Goal: Complete application form

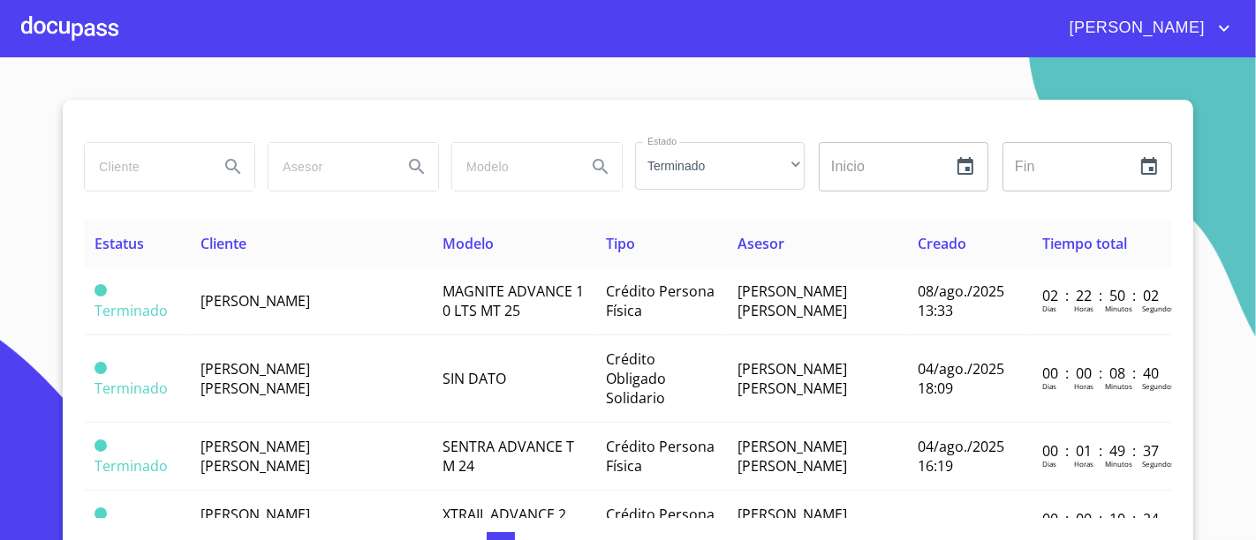
scroll to position [36, 0]
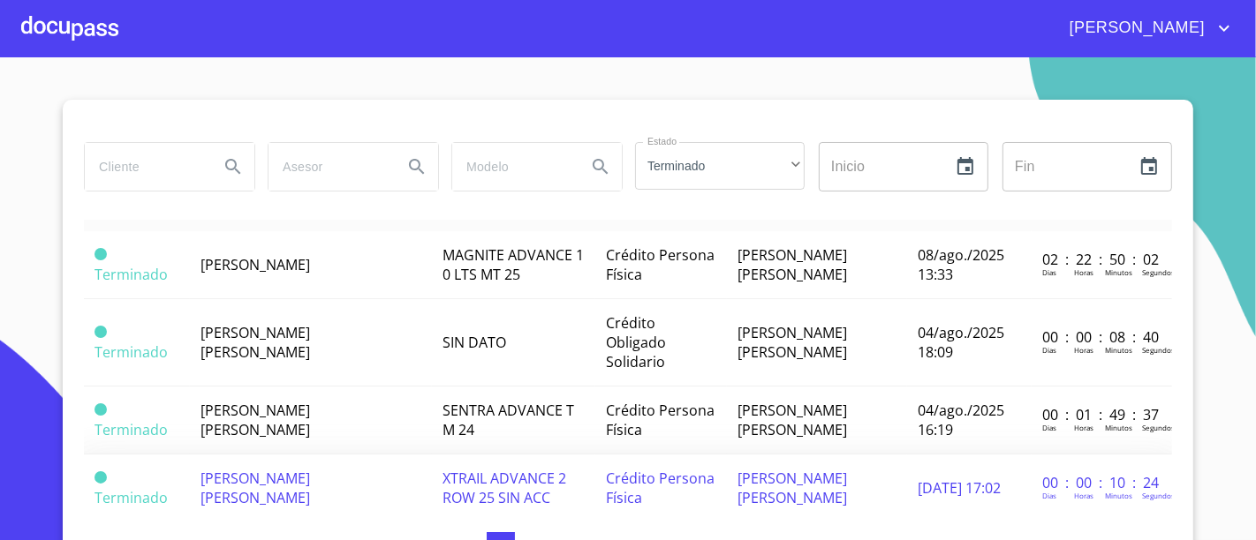
click at [256, 455] on td "[PERSON_NAME] [PERSON_NAME]" at bounding box center [311, 489] width 242 height 68
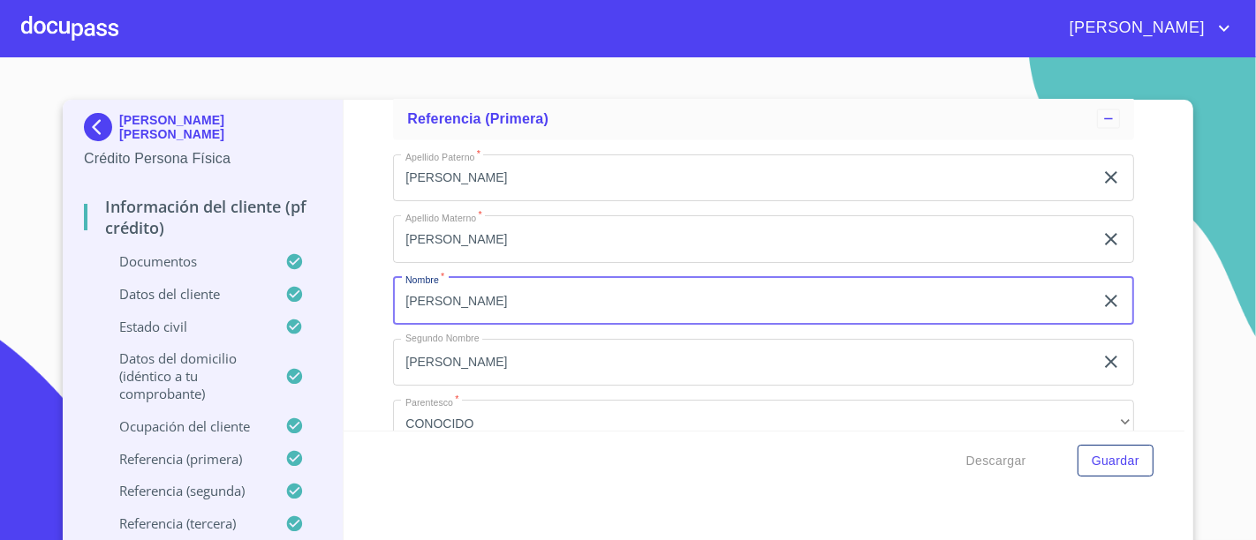
click at [487, 289] on input "[PERSON_NAME]" at bounding box center [743, 301] width 700 height 48
type input "[PERSON_NAME]"
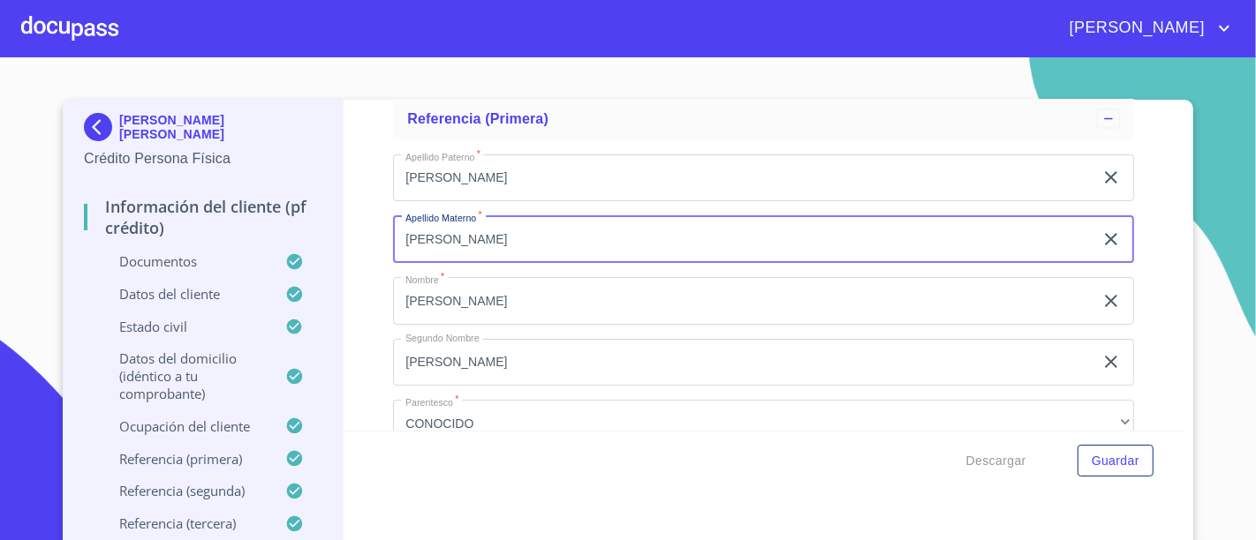
click at [460, 215] on input "[PERSON_NAME]" at bounding box center [743, 239] width 700 height 48
type input "[PERSON_NAME]"
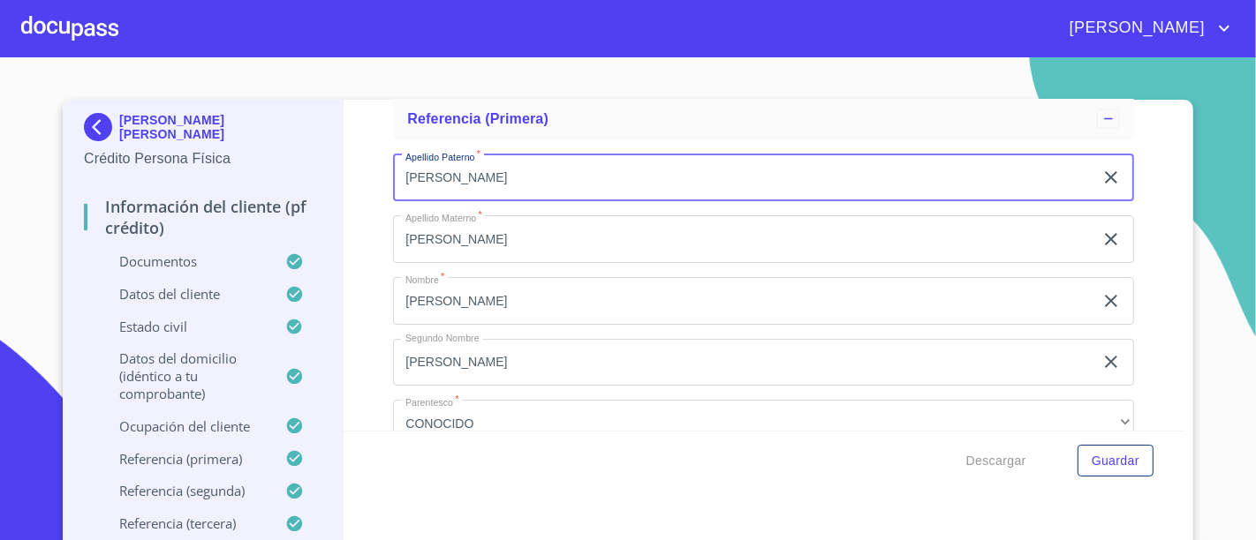
click at [510, 155] on input "[PERSON_NAME]" at bounding box center [743, 179] width 700 height 48
type input "ALCON"
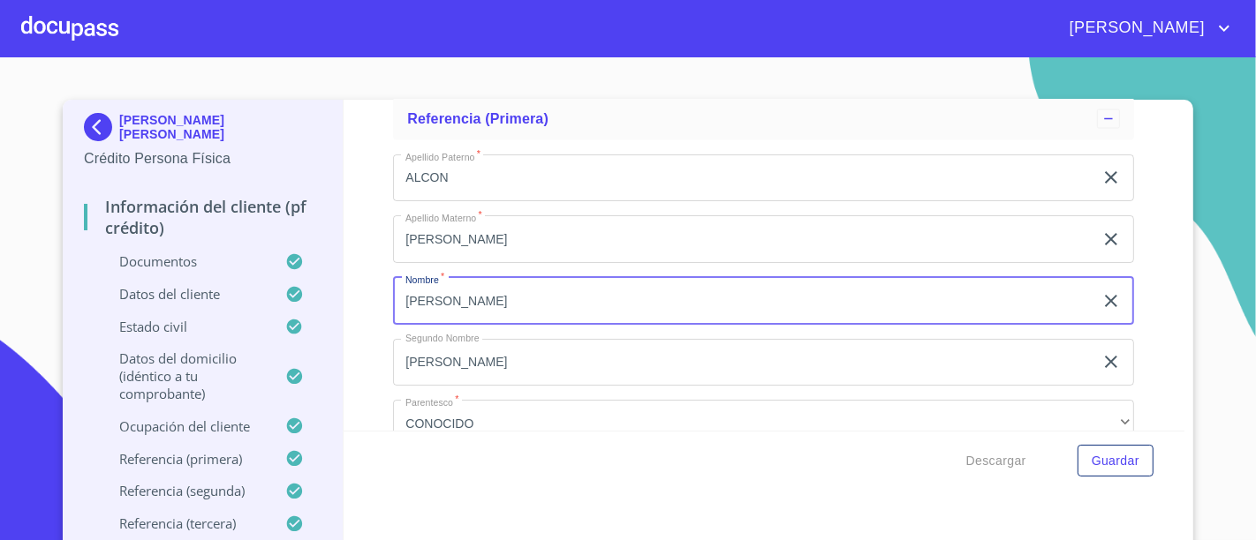
click at [434, 291] on input "[PERSON_NAME]" at bounding box center [743, 301] width 700 height 48
type input "[PERSON_NAME]"
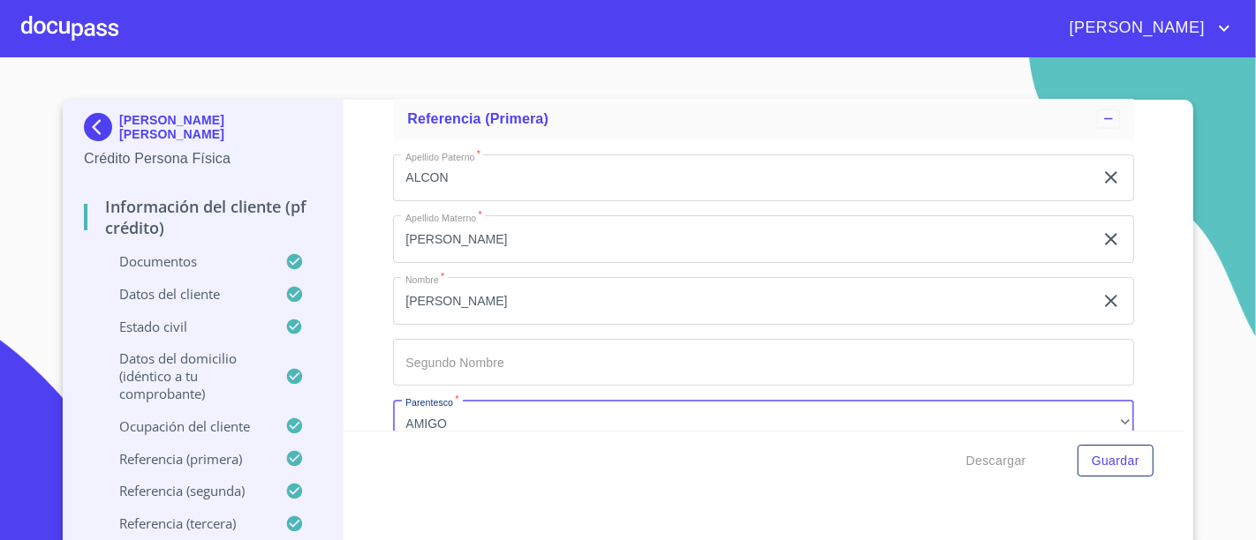
scroll to position [8479, 0]
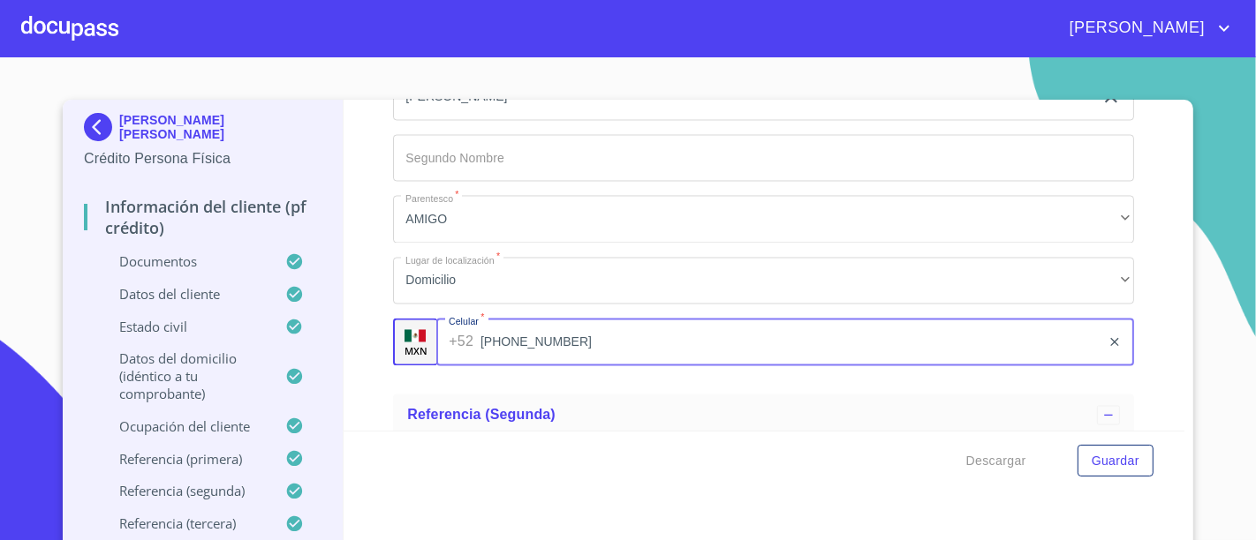
type input "[PHONE_NUMBER]"
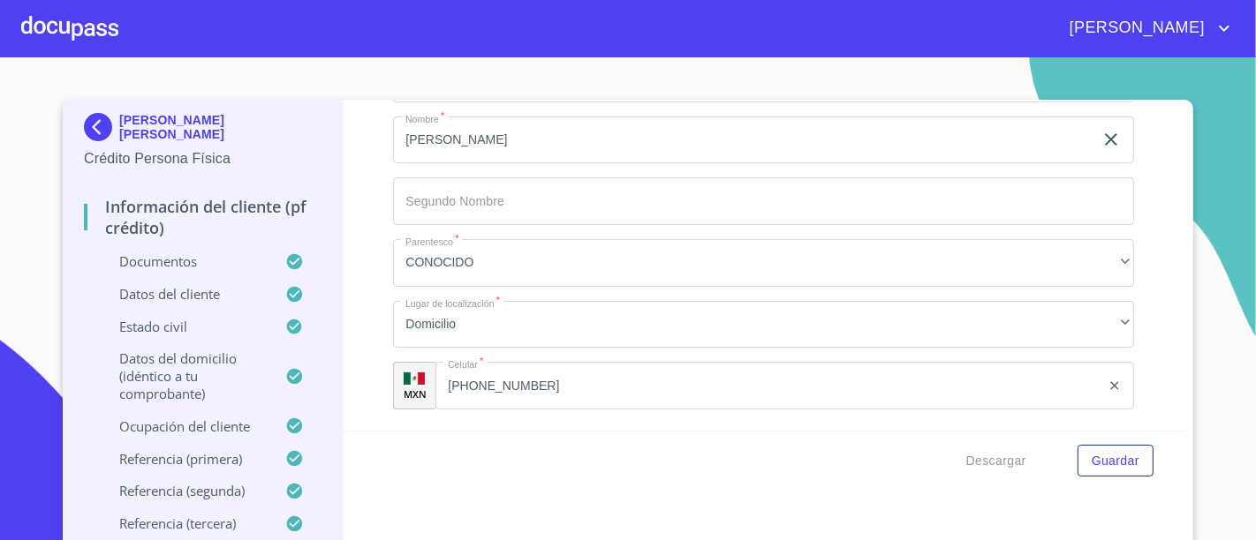
scroll to position [8938, 0]
click at [525, 361] on input "[PHONE_NUMBER]" at bounding box center [767, 385] width 665 height 48
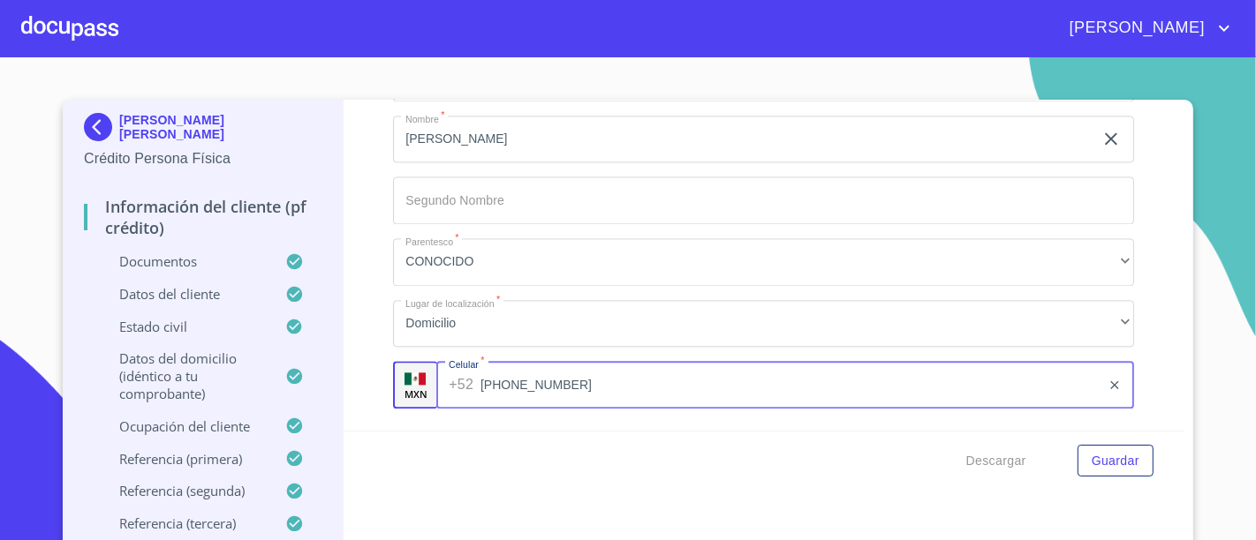
click at [525, 361] on input "[PHONE_NUMBER]" at bounding box center [790, 385] width 620 height 48
type input "[PHONE_NUMBER]"
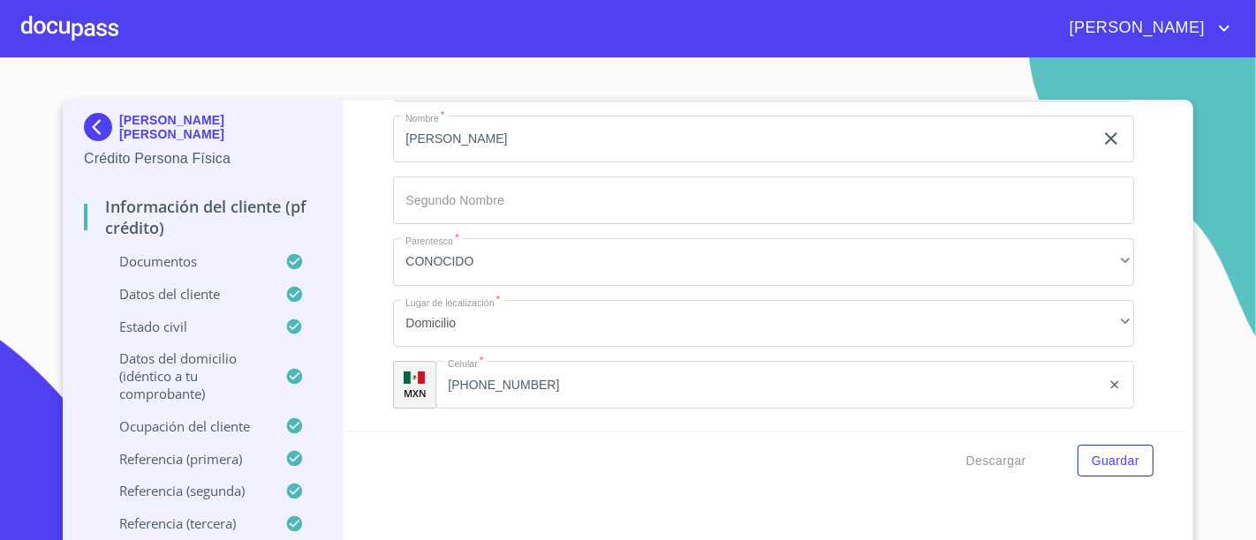
click at [358, 268] on div "Información del cliente (PF crédito) Documentos Documento de identificación.   …" at bounding box center [764, 265] width 842 height 331
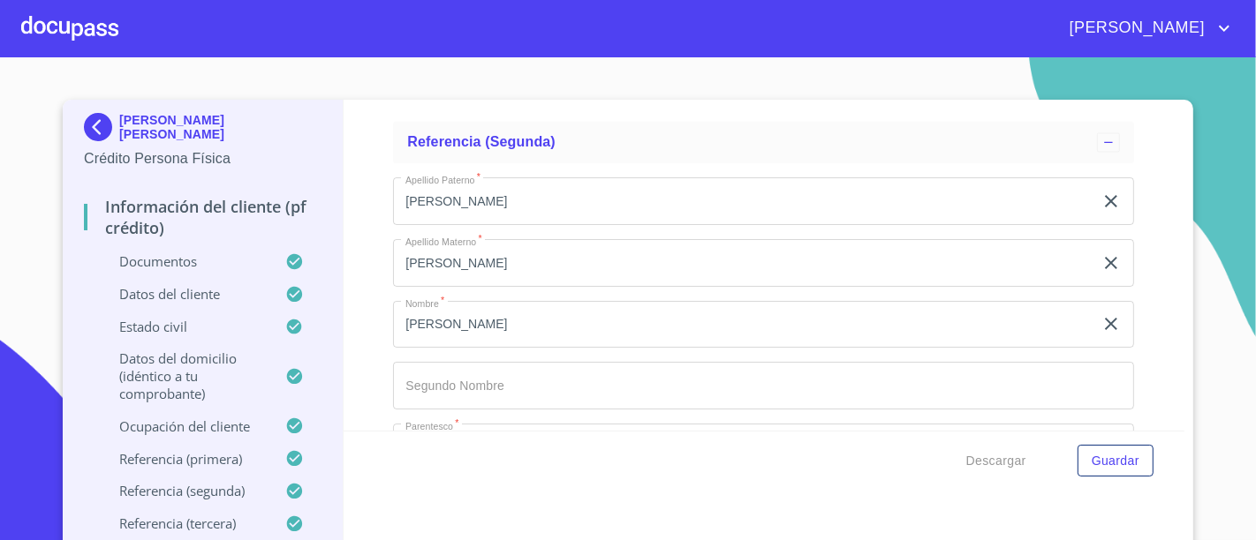
scroll to position [8744, 0]
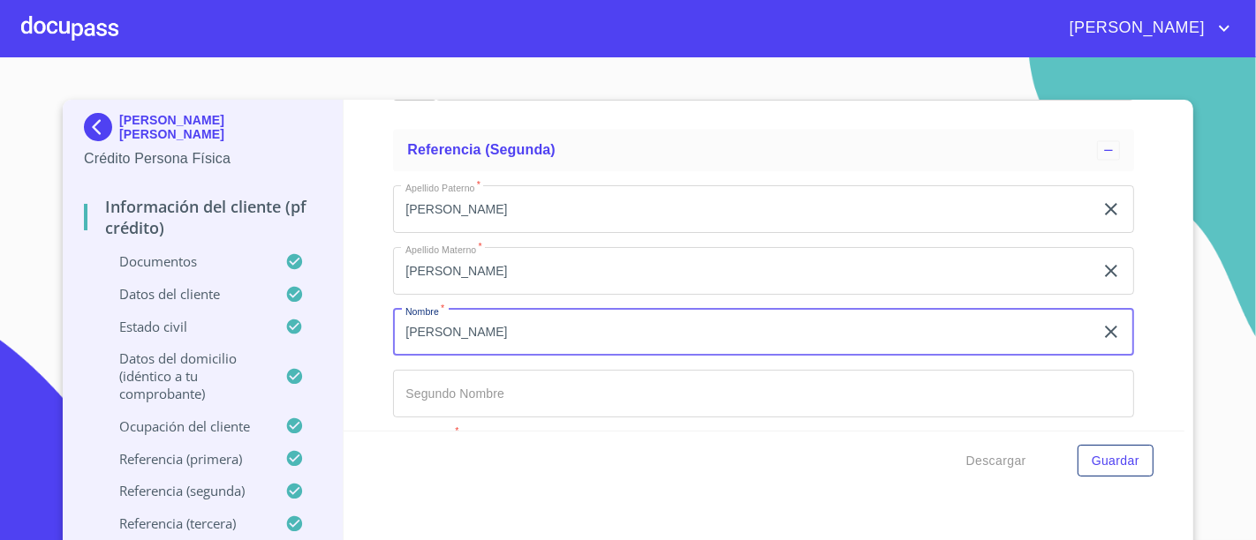
click at [487, 318] on input "[PERSON_NAME]" at bounding box center [743, 333] width 700 height 48
type input "[PERSON_NAME]"
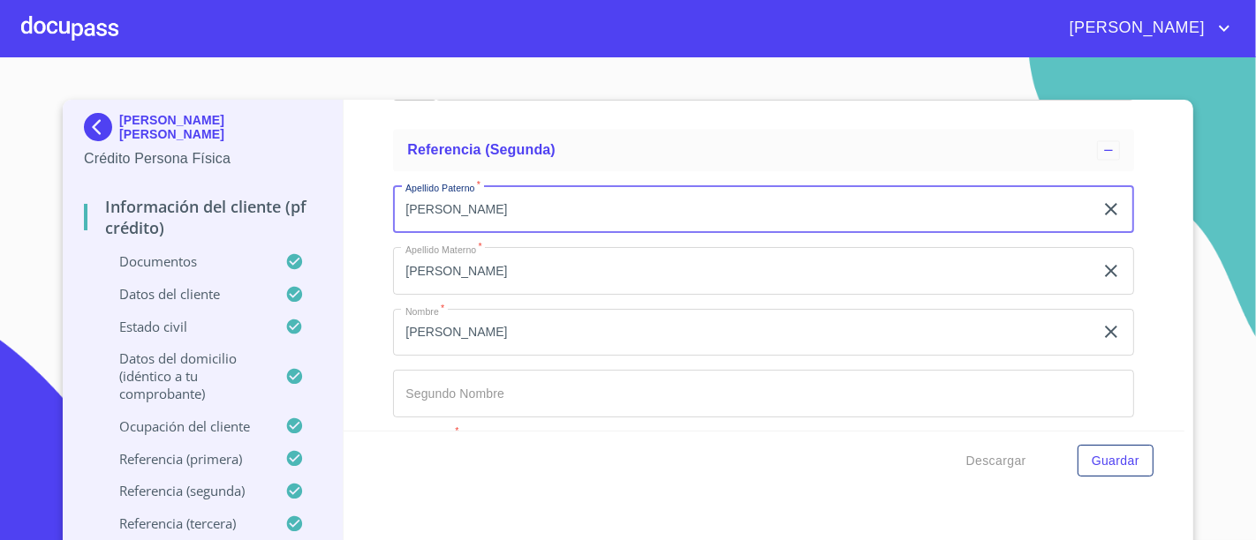
click at [450, 196] on input "[PERSON_NAME]" at bounding box center [743, 209] width 700 height 48
type input "[PERSON_NAME]"
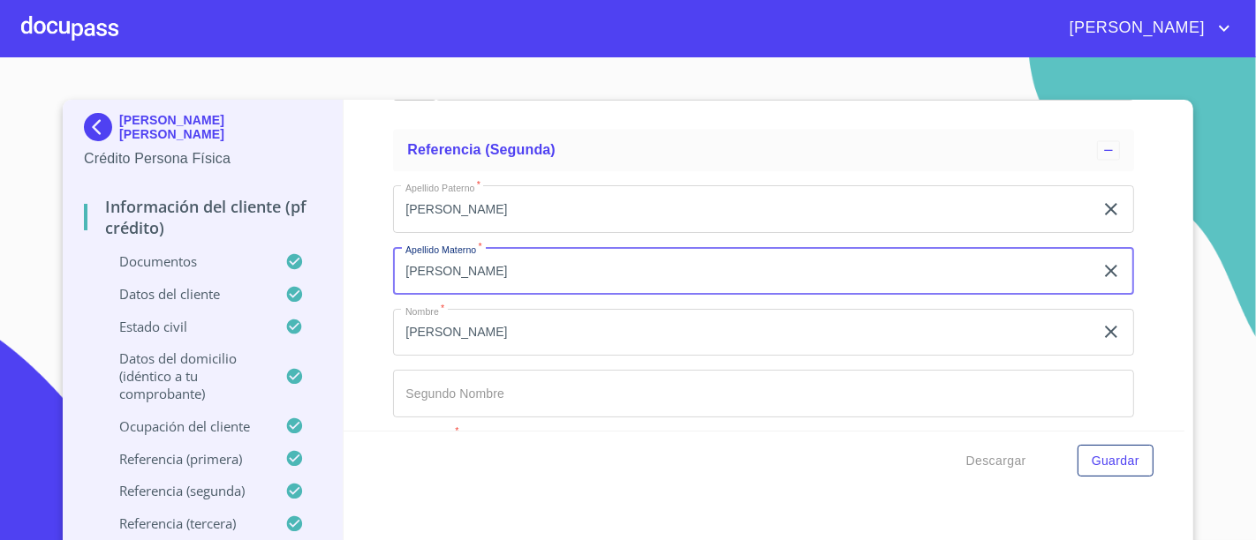
type input "[PERSON_NAME]"
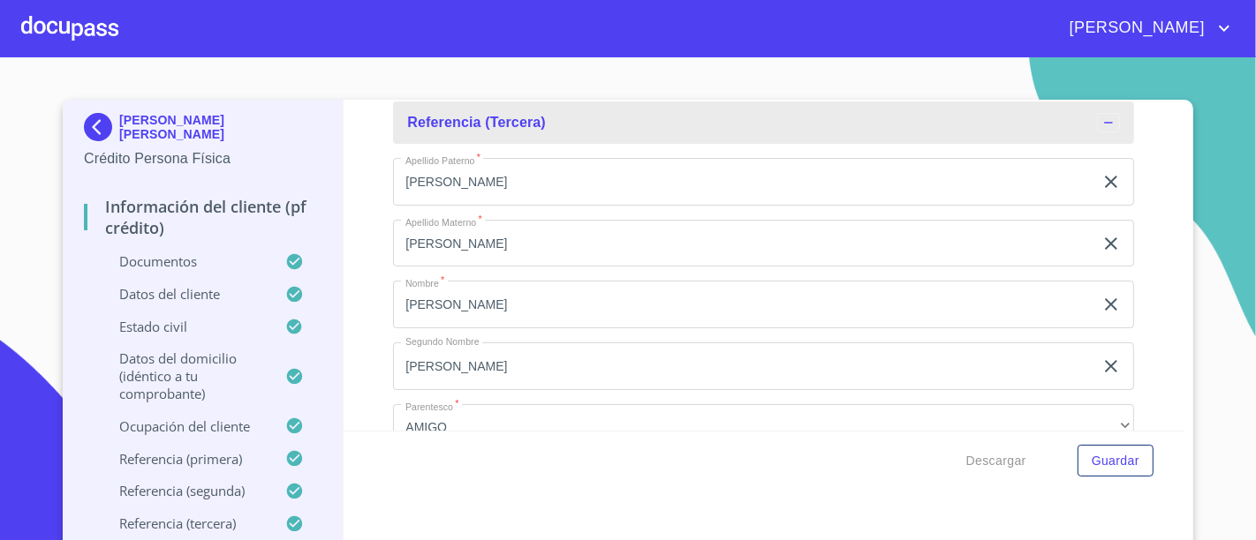
scroll to position [9276, 0]
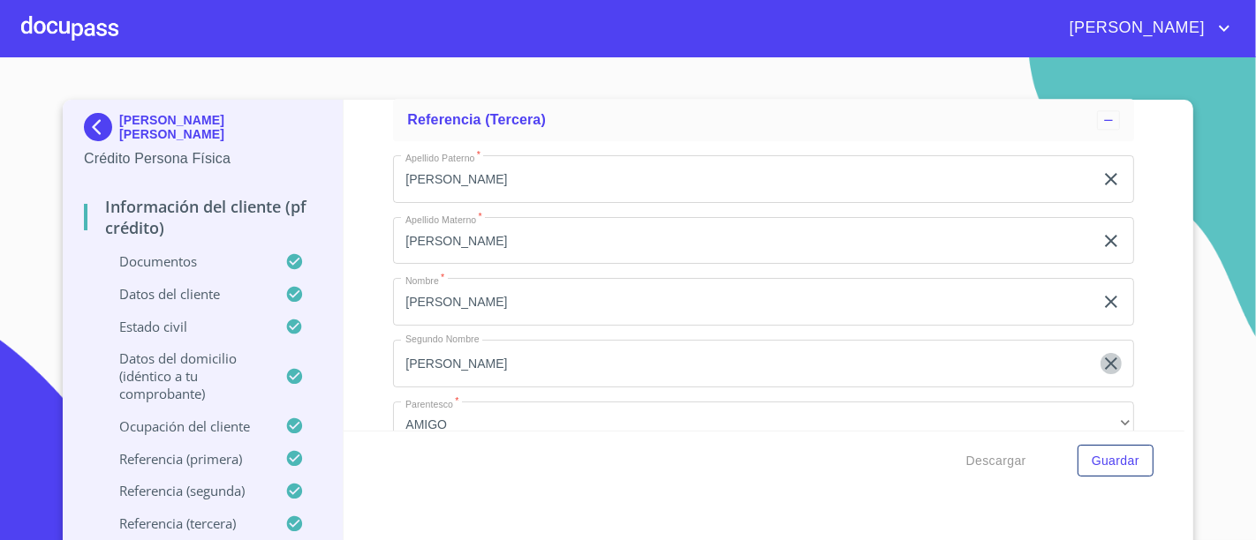
click at [1105, 358] on icon "clear input" at bounding box center [1111, 364] width 12 height 12
click at [1105, 296] on icon "clear input" at bounding box center [1111, 302] width 12 height 12
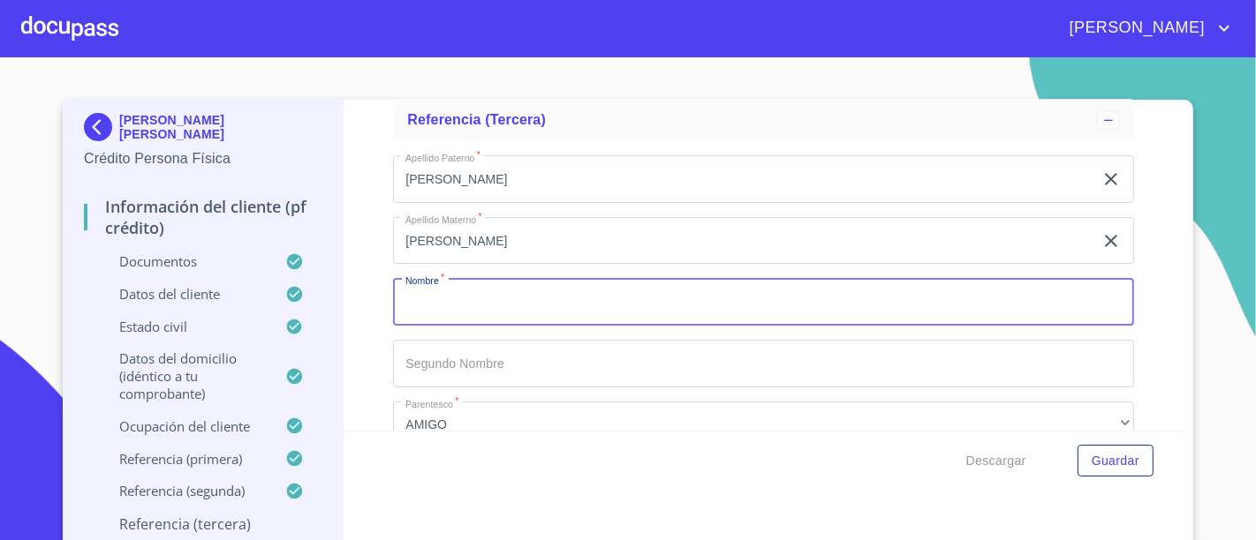
click at [870, 279] on input "Documento de identificación.   *" at bounding box center [763, 302] width 741 height 48
type input "N"
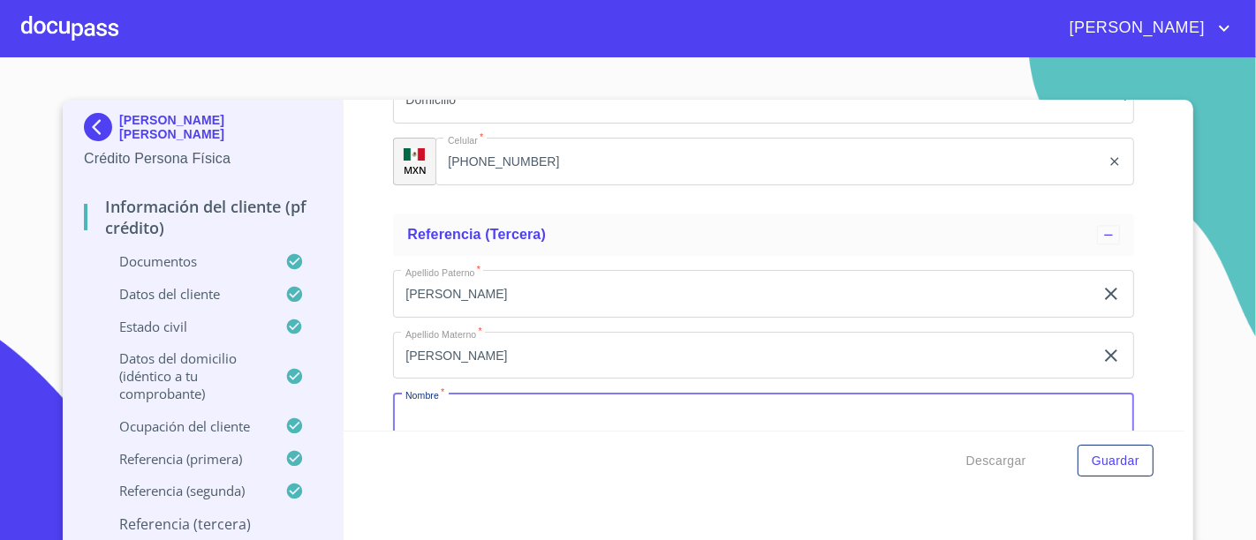
scroll to position [9152, 0]
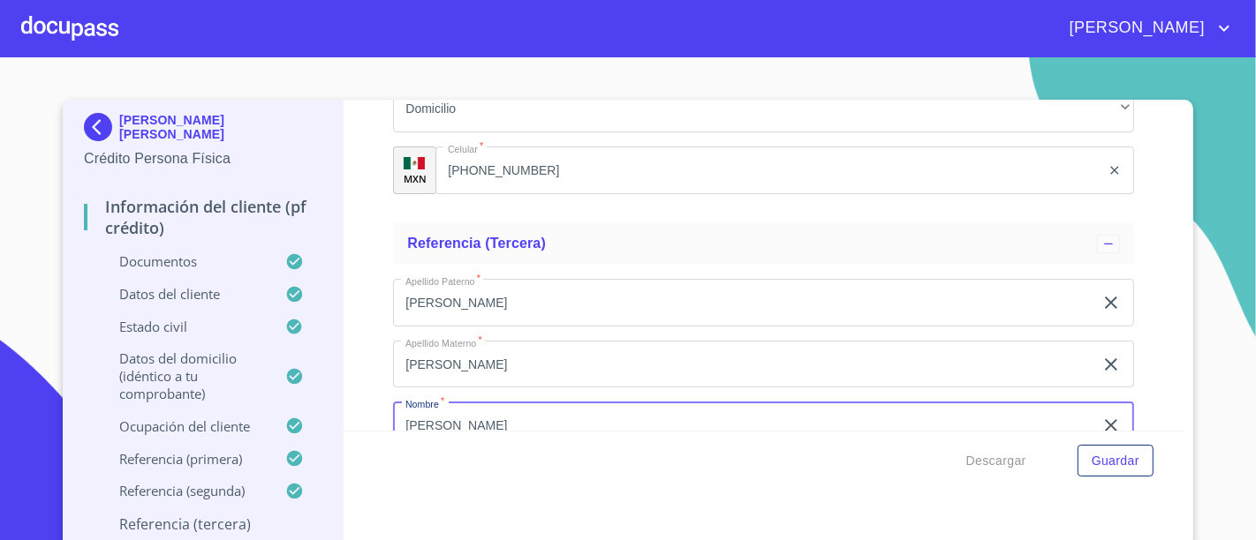
type input "[PERSON_NAME]"
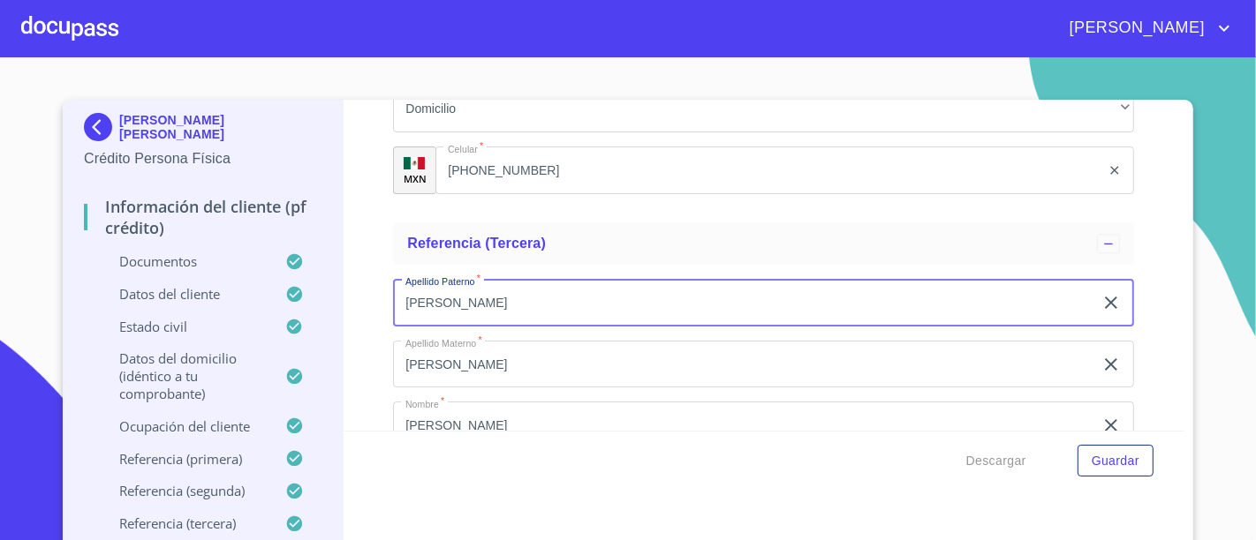
click at [463, 281] on input "[PERSON_NAME]" at bounding box center [743, 303] width 700 height 48
type input "[PERSON_NAME]"
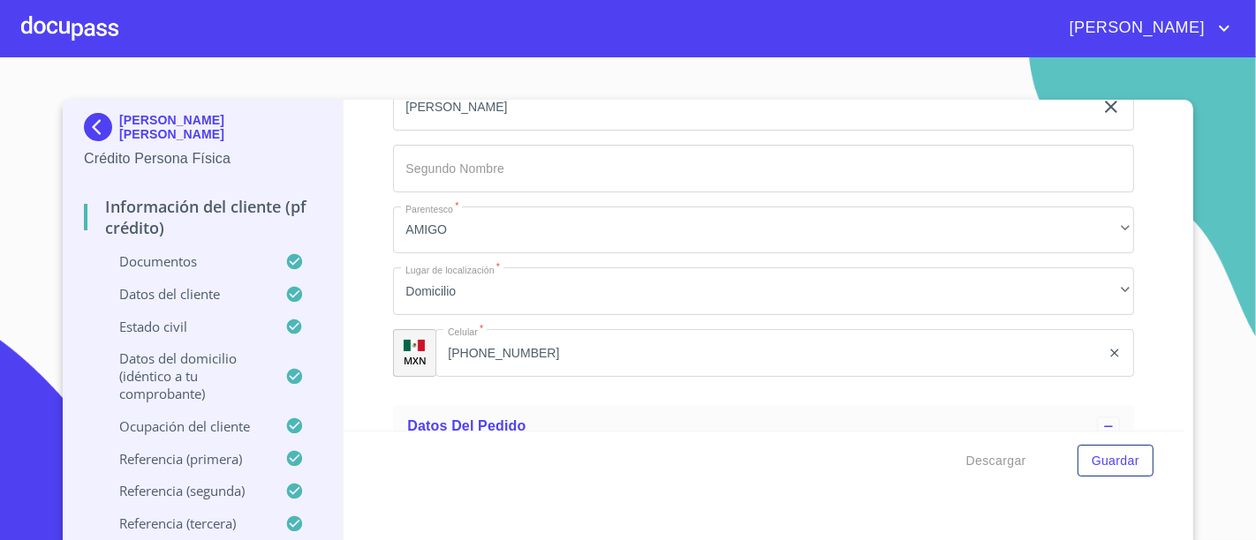
scroll to position [9482, 0]
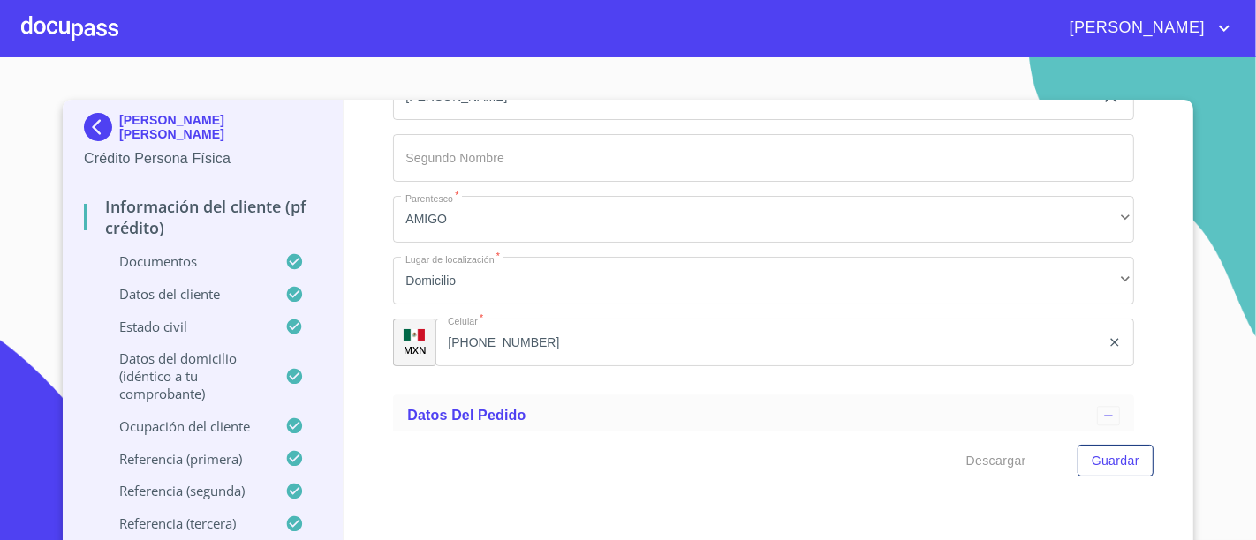
type input "[PERSON_NAME]"
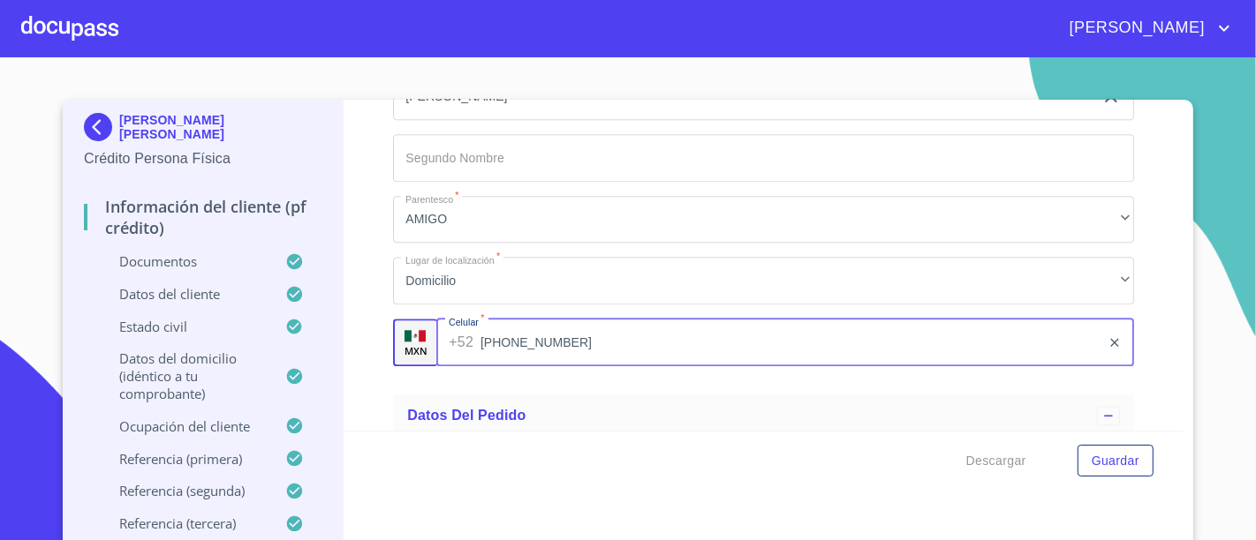
click at [489, 328] on input "[PHONE_NUMBER]" at bounding box center [790, 343] width 620 height 48
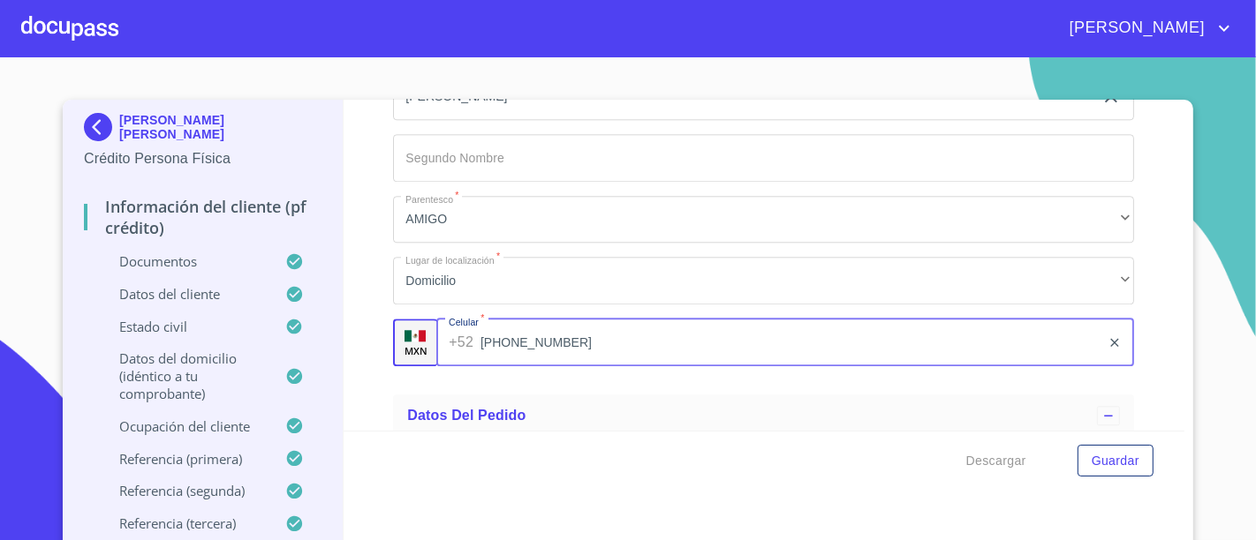
click at [489, 328] on input "[PHONE_NUMBER]" at bounding box center [790, 343] width 620 height 48
type input "[PHONE_NUMBER]"
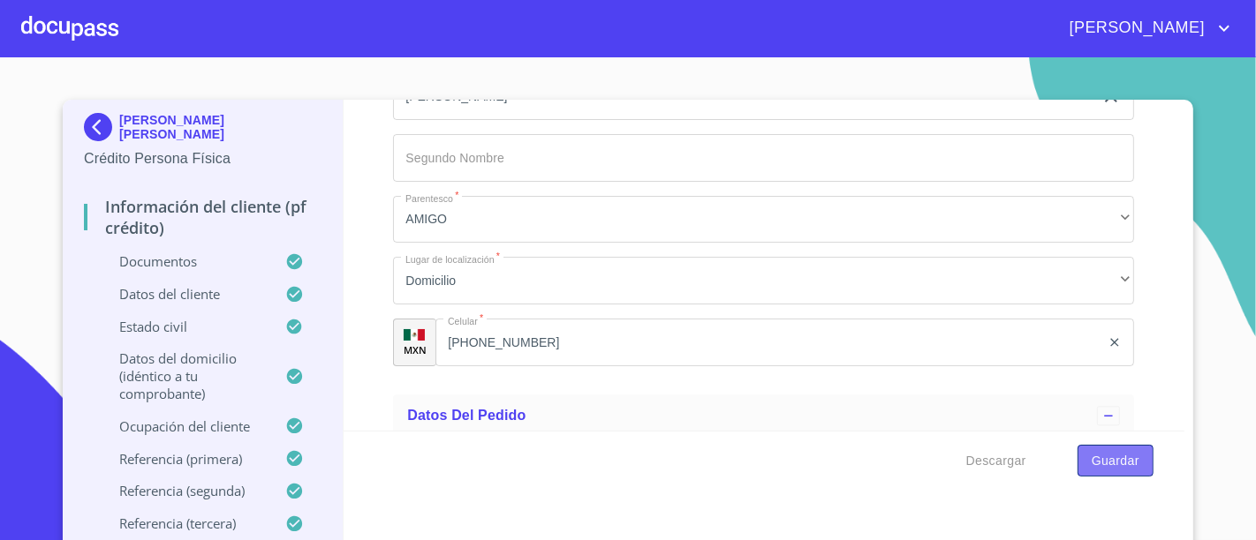
click at [1121, 445] on button "Guardar" at bounding box center [1115, 461] width 76 height 33
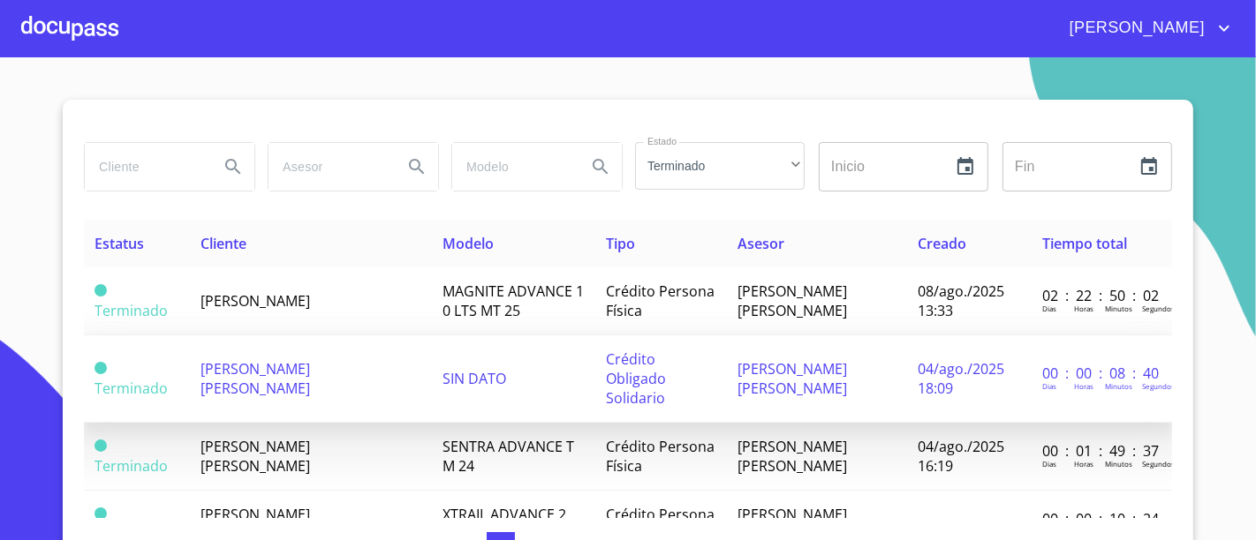
scroll to position [98, 0]
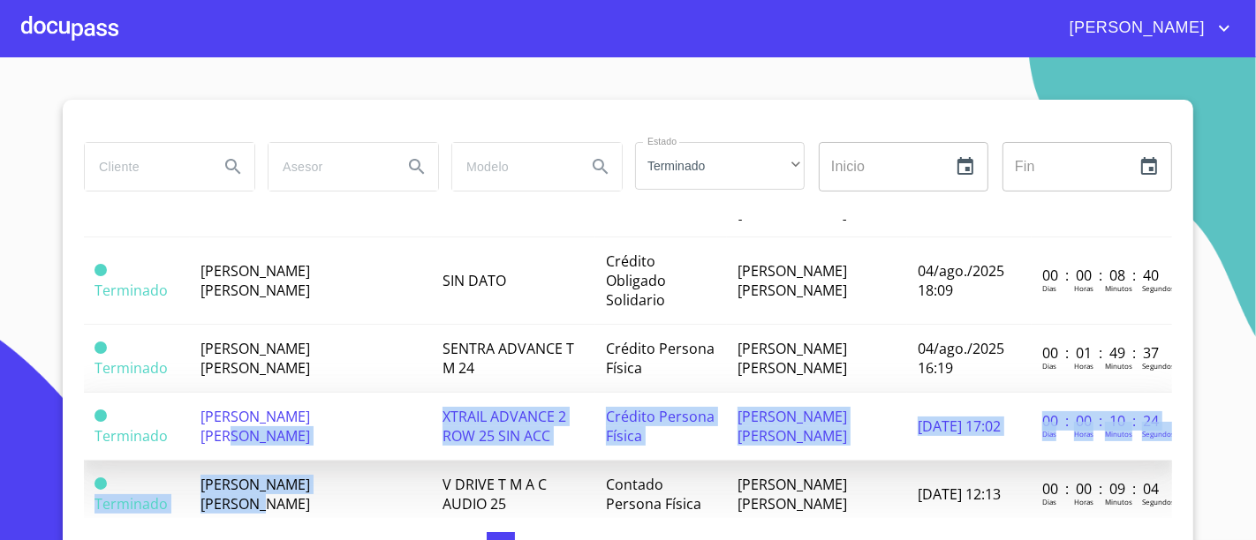
drag, startPoint x: 375, startPoint y: 440, endPoint x: 340, endPoint y: 404, distance: 50.6
click at [310, 407] on span "[PERSON_NAME] [PERSON_NAME]" at bounding box center [254, 426] width 109 height 39
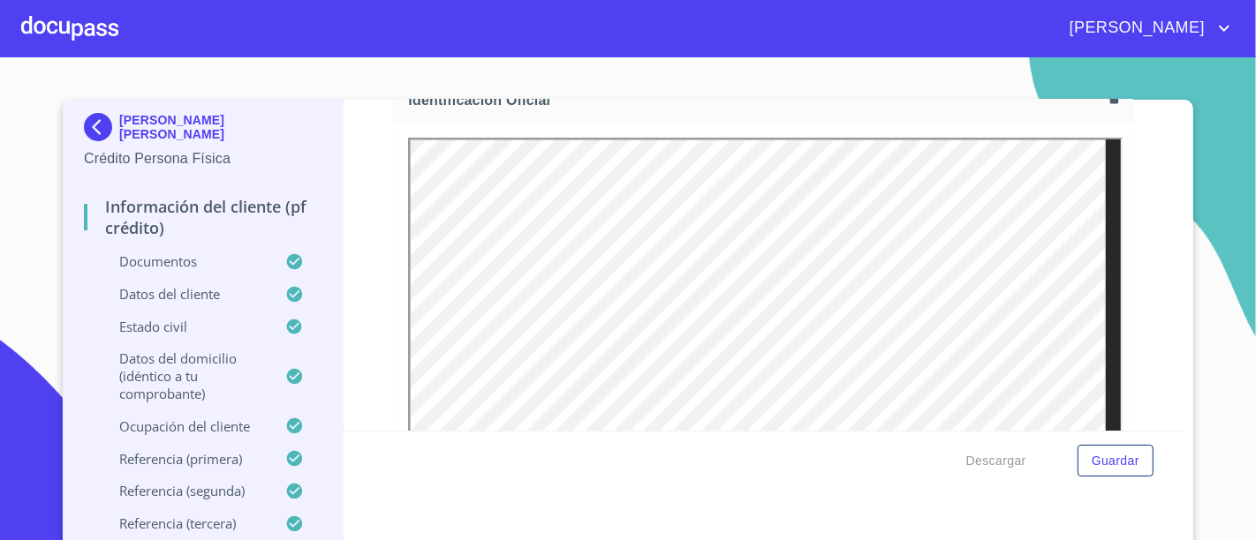
scroll to position [278, 0]
click at [997, 472] on button "Descargar" at bounding box center [996, 461] width 74 height 33
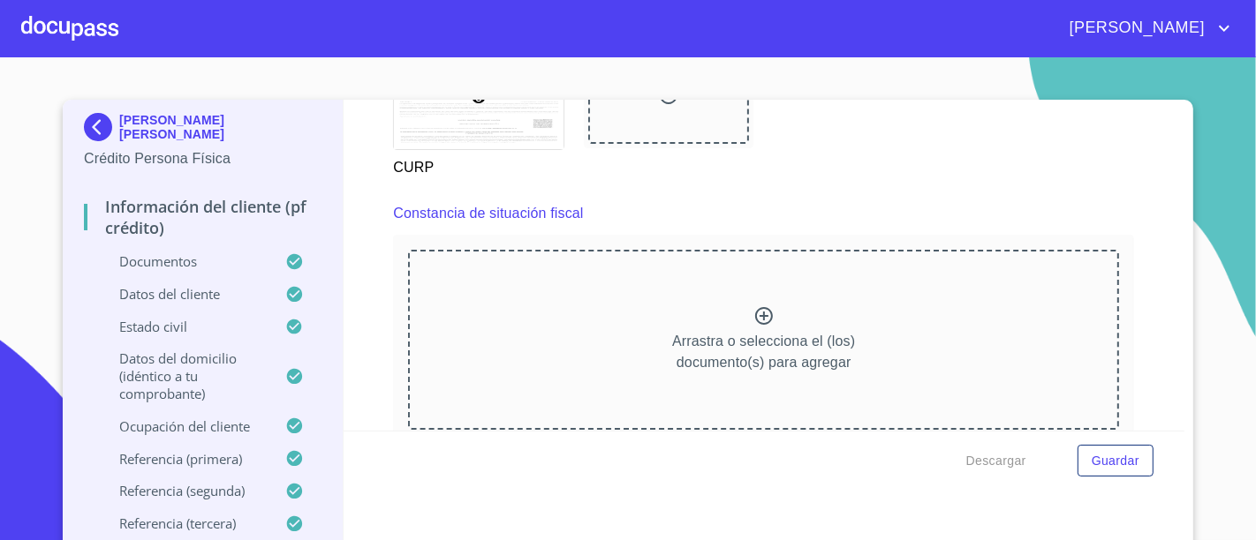
scroll to position [4766, 0]
